Goal: Task Accomplishment & Management: Manage account settings

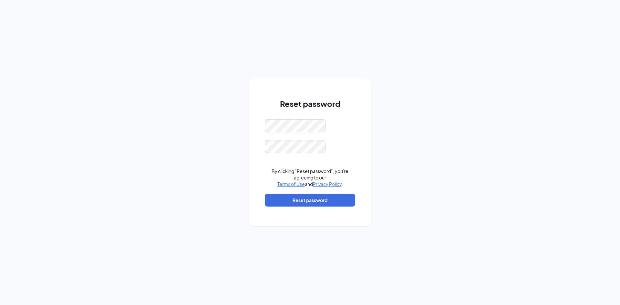
click at [306, 116] on div "Reset password By clicking "Reset password", you're agreeing to our Terms of Us…" at bounding box center [310, 155] width 90 height 115
click at [307, 202] on button "Reset password" at bounding box center [310, 200] width 90 height 13
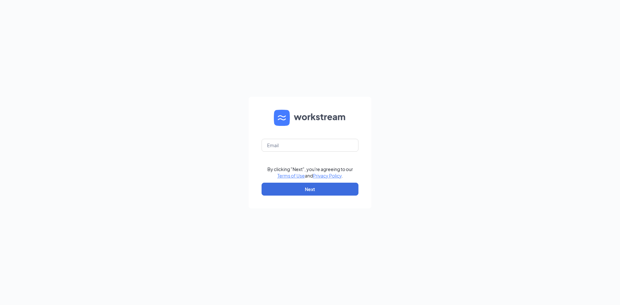
drag, startPoint x: 4, startPoint y: 46, endPoint x: 8, endPoint y: 94, distance: 49.0
click at [8, 94] on div "By clicking "Next", you're agreeing to our Terms of Use and Privacy Policy . Ne…" at bounding box center [310, 152] width 620 height 305
